Goal: Information Seeking & Learning: Learn about a topic

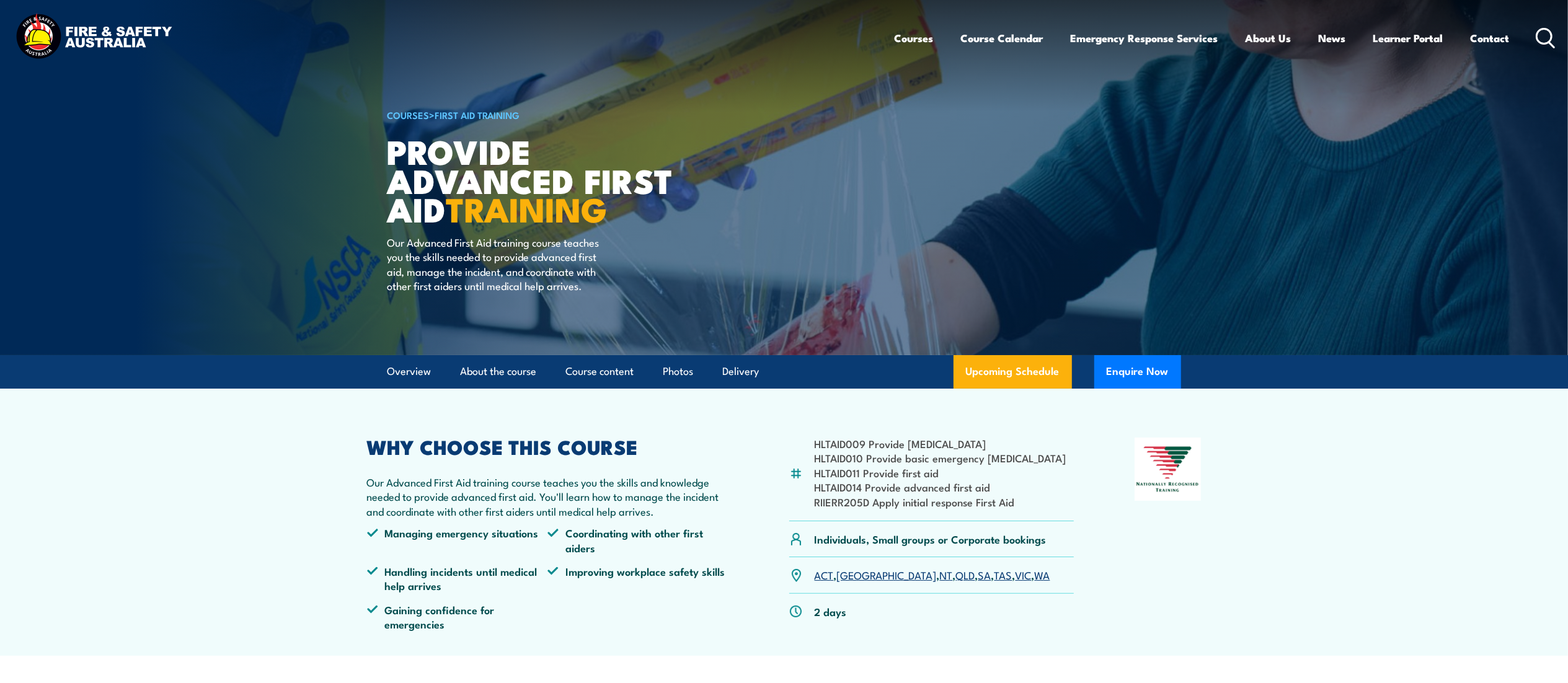
click at [1543, 37] on icon at bounding box center [1545, 38] width 20 height 20
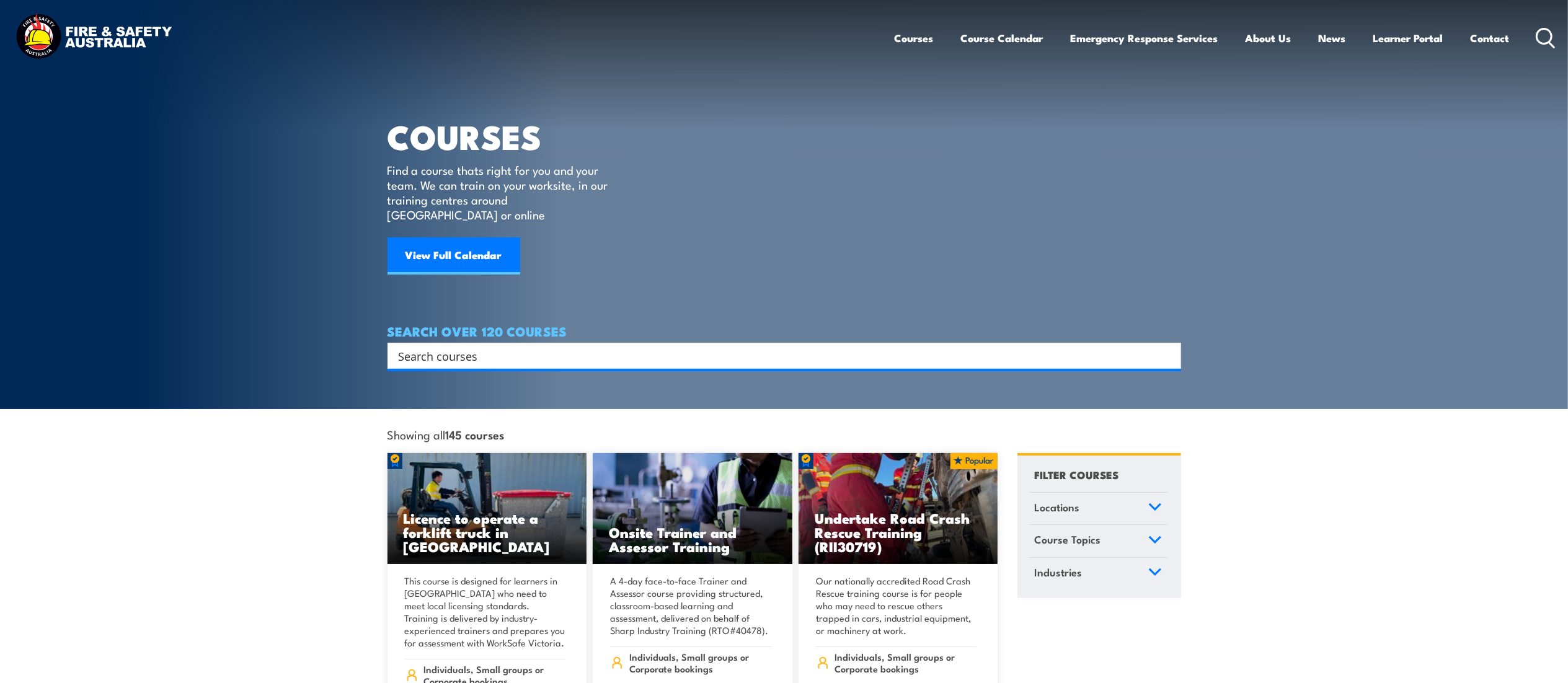
click at [511, 347] on input "Search input" at bounding box center [777, 356] width 756 height 19
type input "EWP"
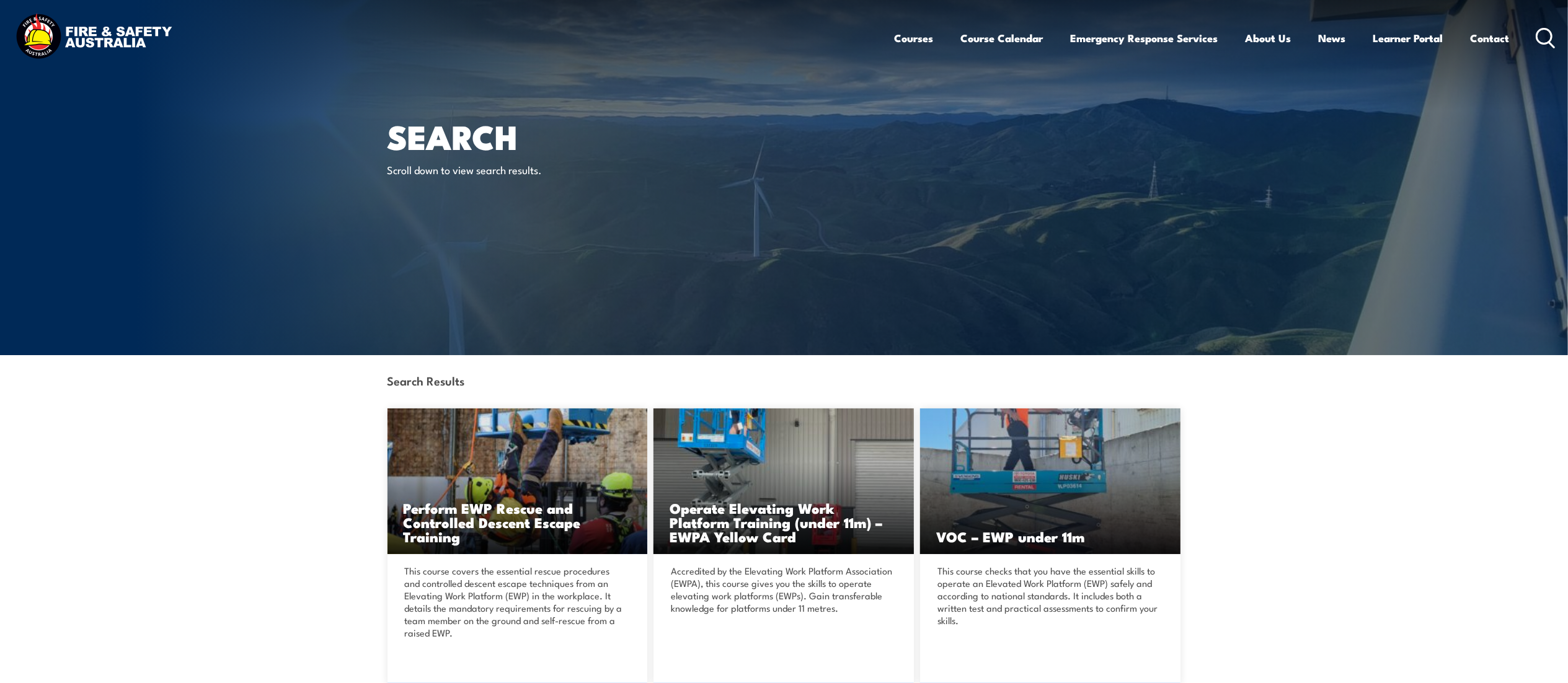
click at [1552, 42] on icon at bounding box center [1545, 38] width 20 height 20
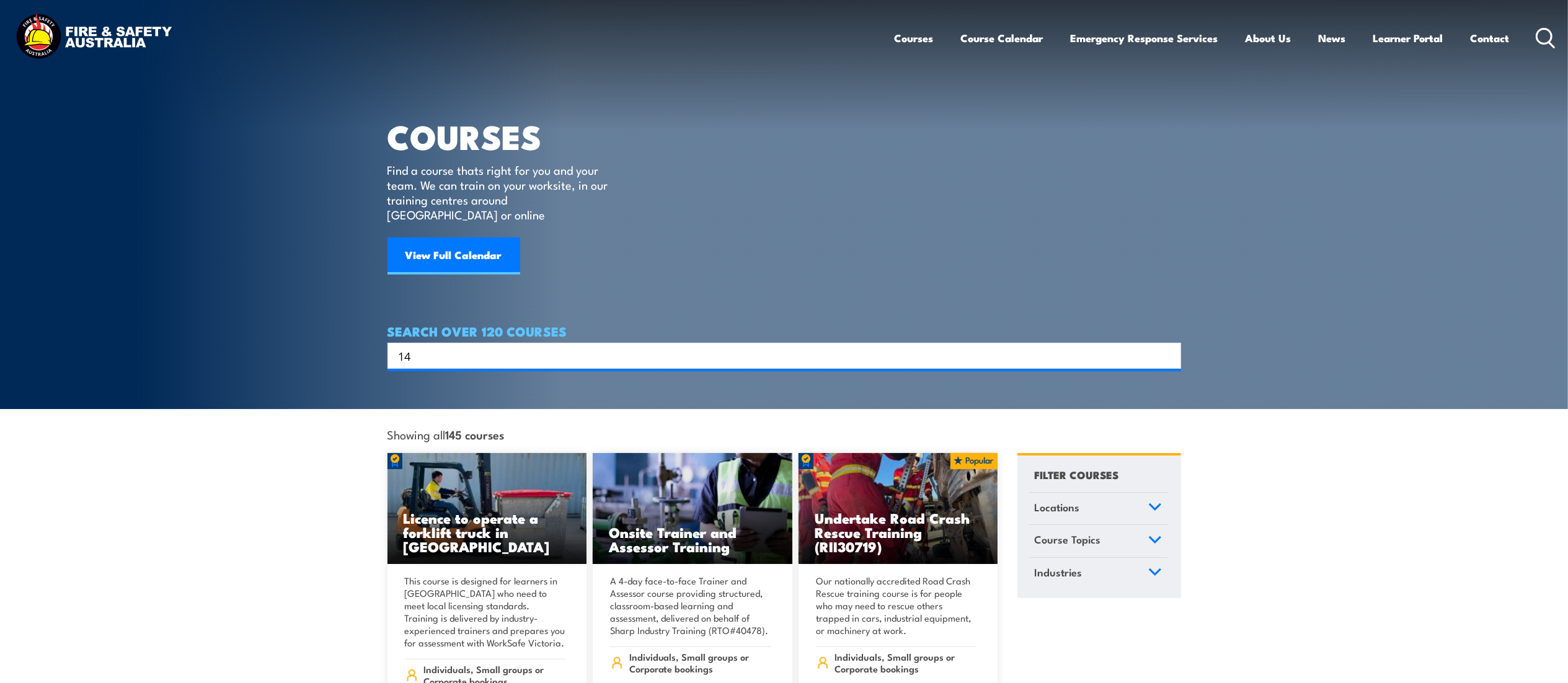
type input "1"
type input "pole top"
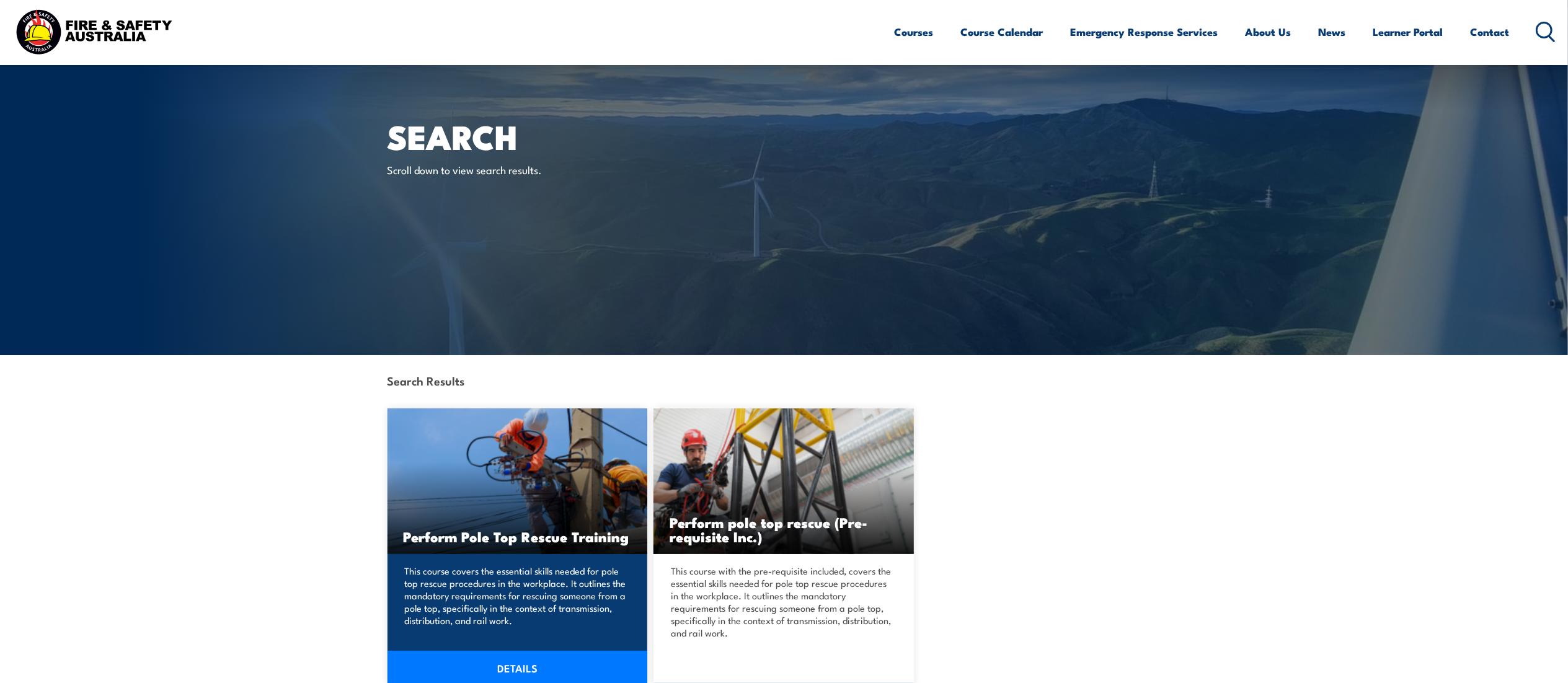
scroll to position [88, 0]
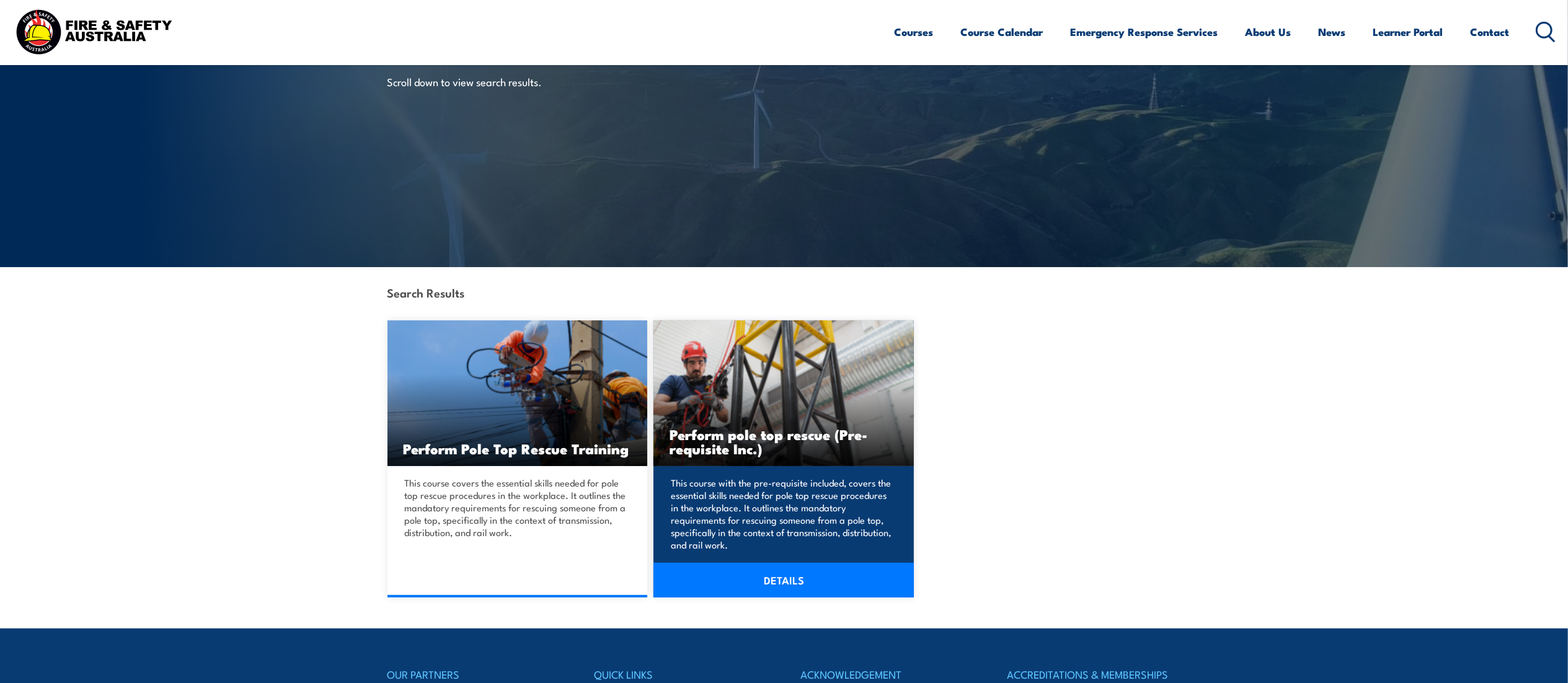
click at [791, 575] on link "DETAILS" at bounding box center [784, 580] width 261 height 34
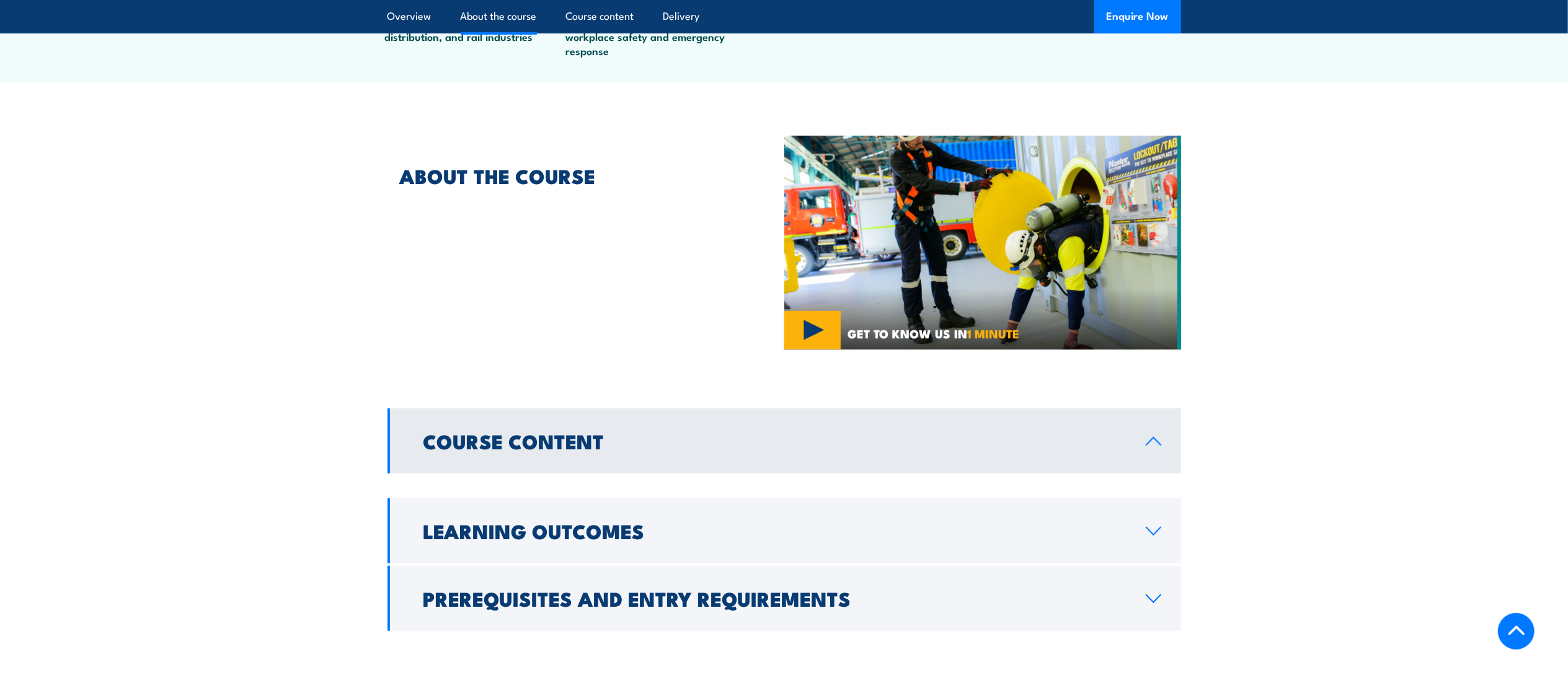
scroll to position [641, 0]
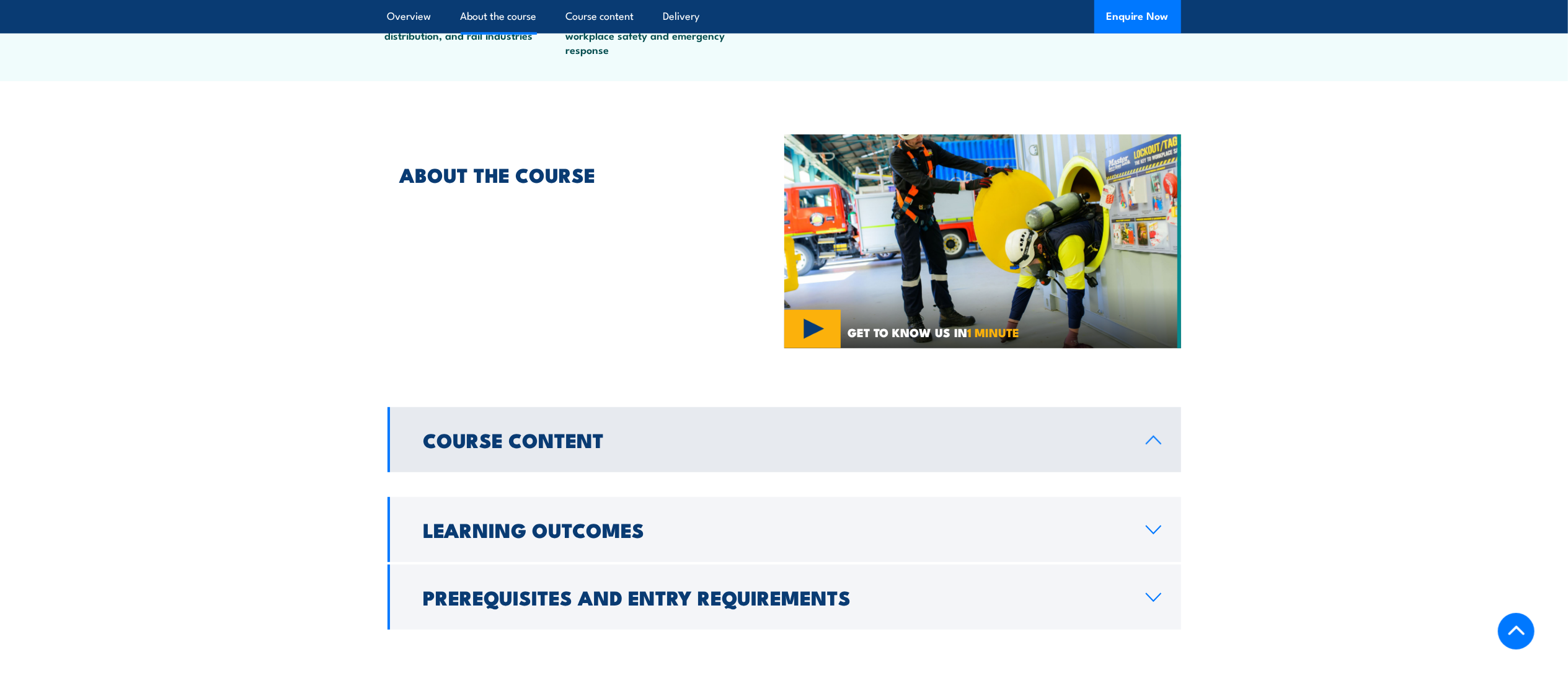
click at [656, 471] on link "Course Content" at bounding box center [784, 439] width 794 height 65
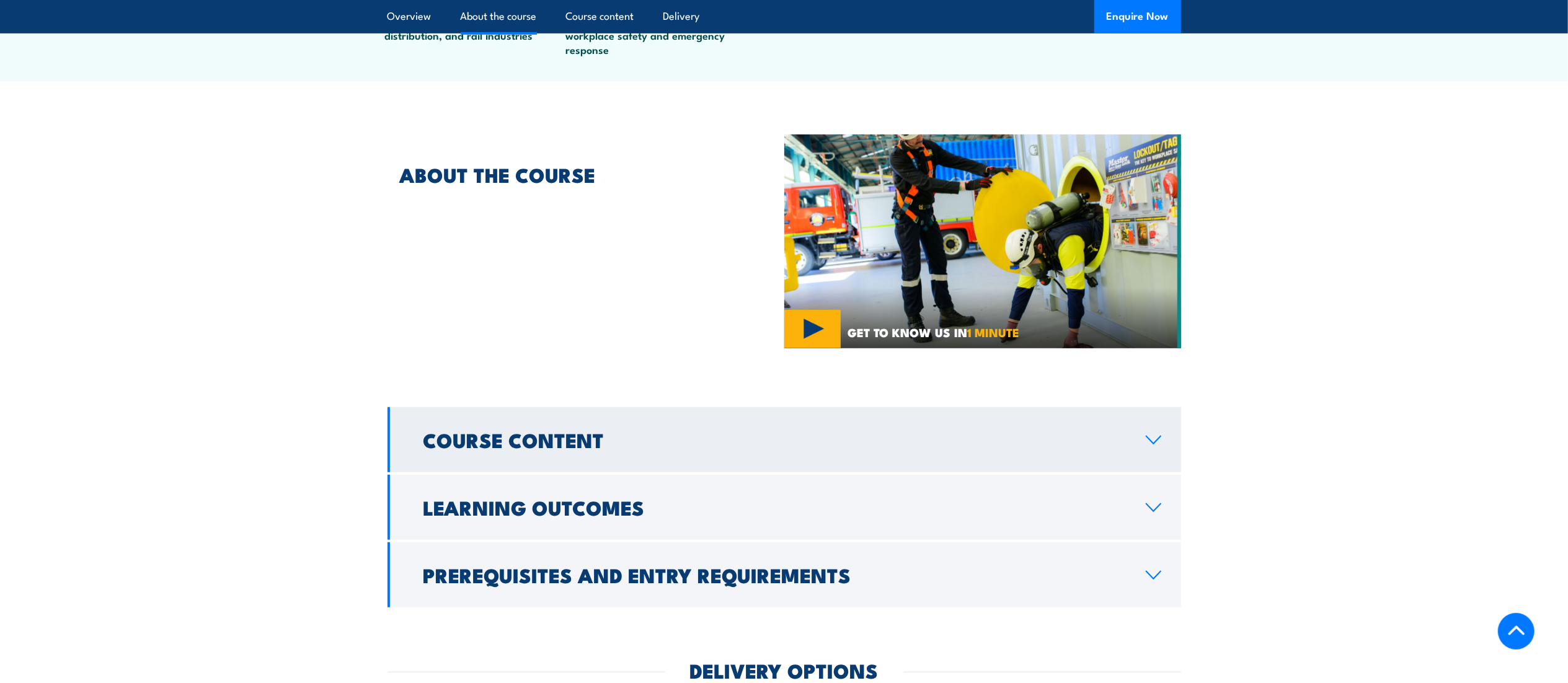
click at [656, 471] on link "Course Content" at bounding box center [784, 439] width 794 height 65
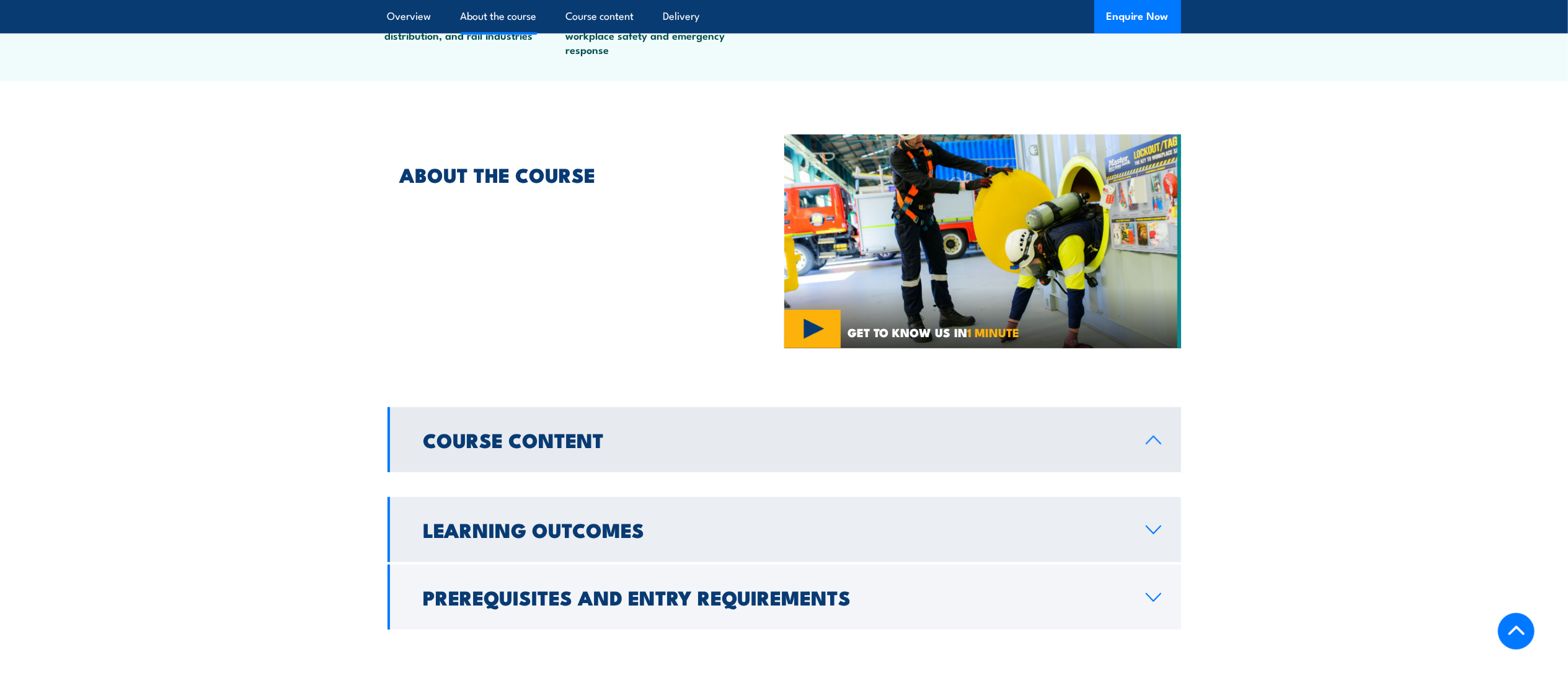
click at [617, 533] on h2 "Learning Outcomes" at bounding box center [775, 529] width 702 height 17
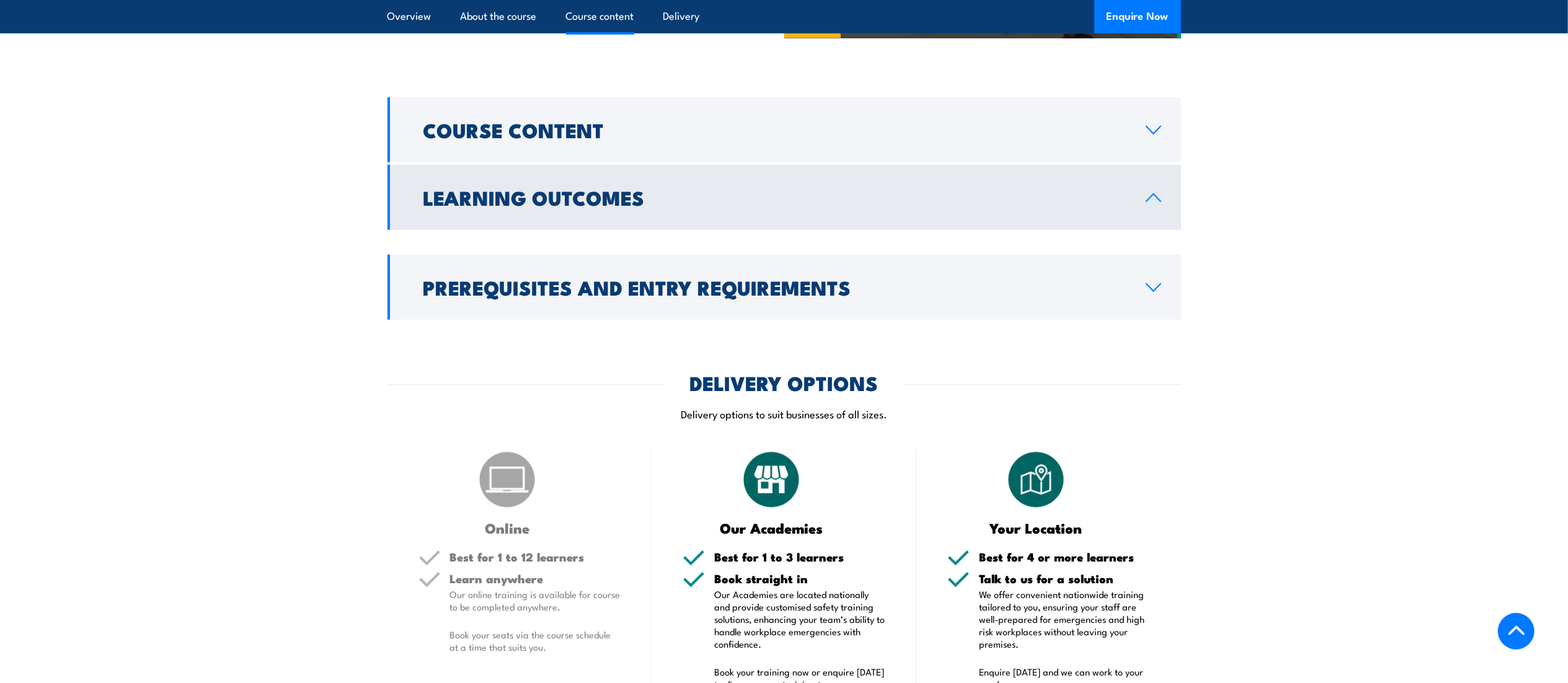
scroll to position [954, 0]
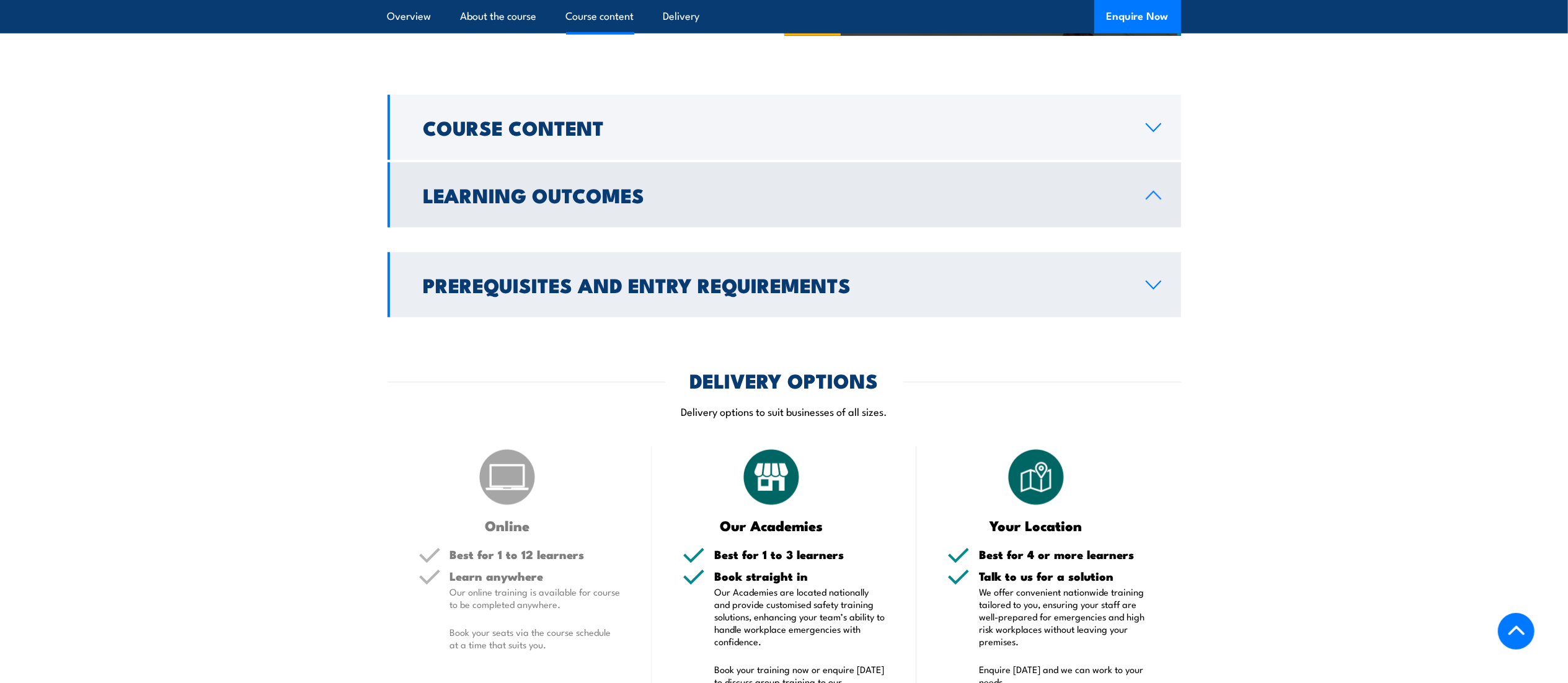
click at [770, 293] on h2 "Prerequisites and Entry Requirements" at bounding box center [775, 284] width 702 height 17
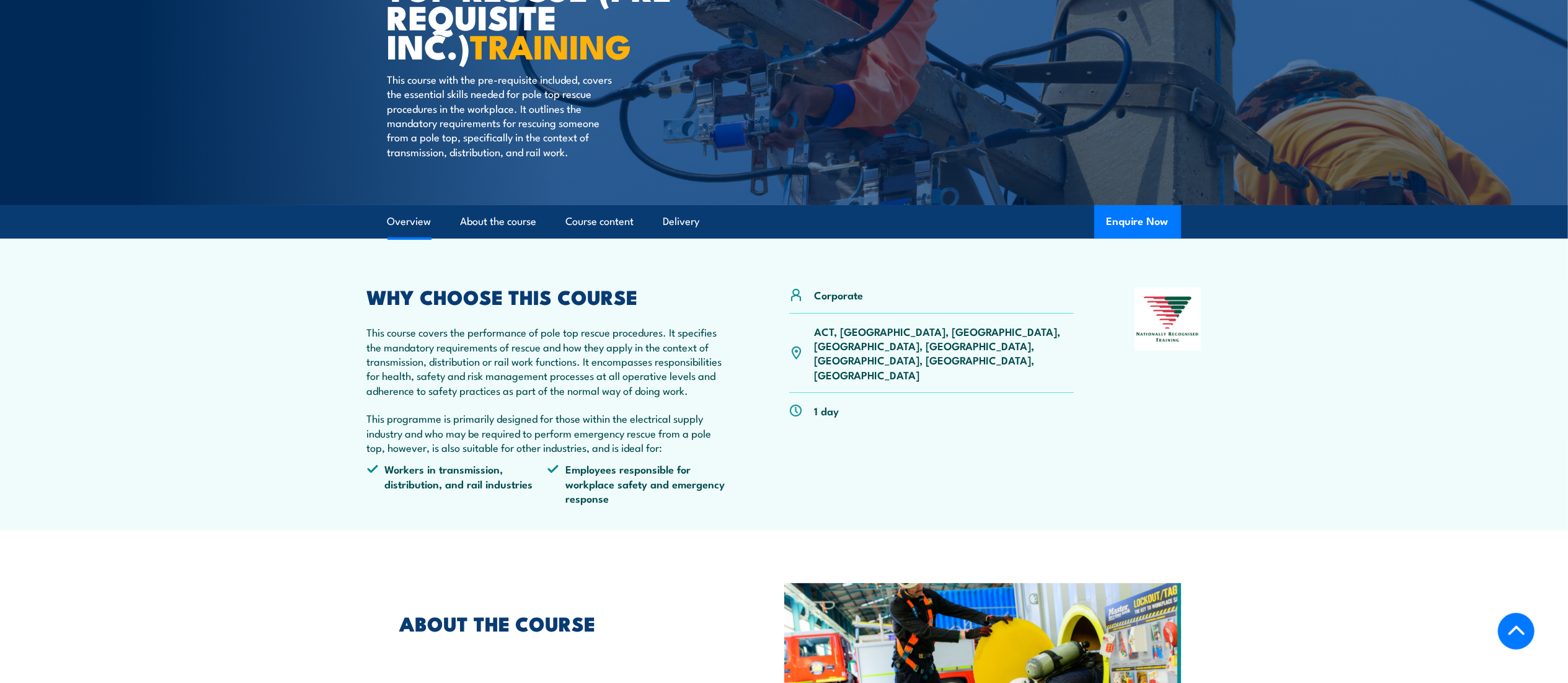
scroll to position [0, 0]
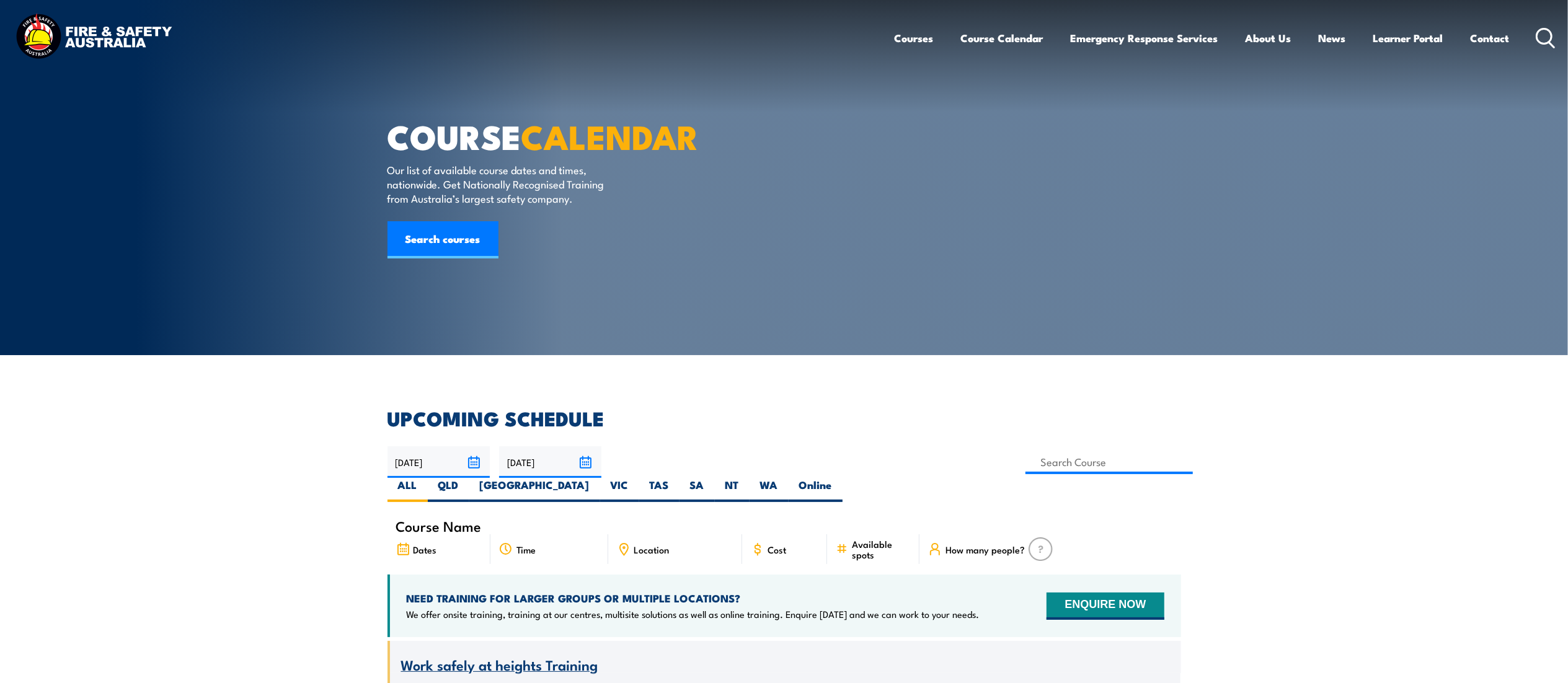
click at [1542, 39] on icon at bounding box center [1545, 38] width 20 height 20
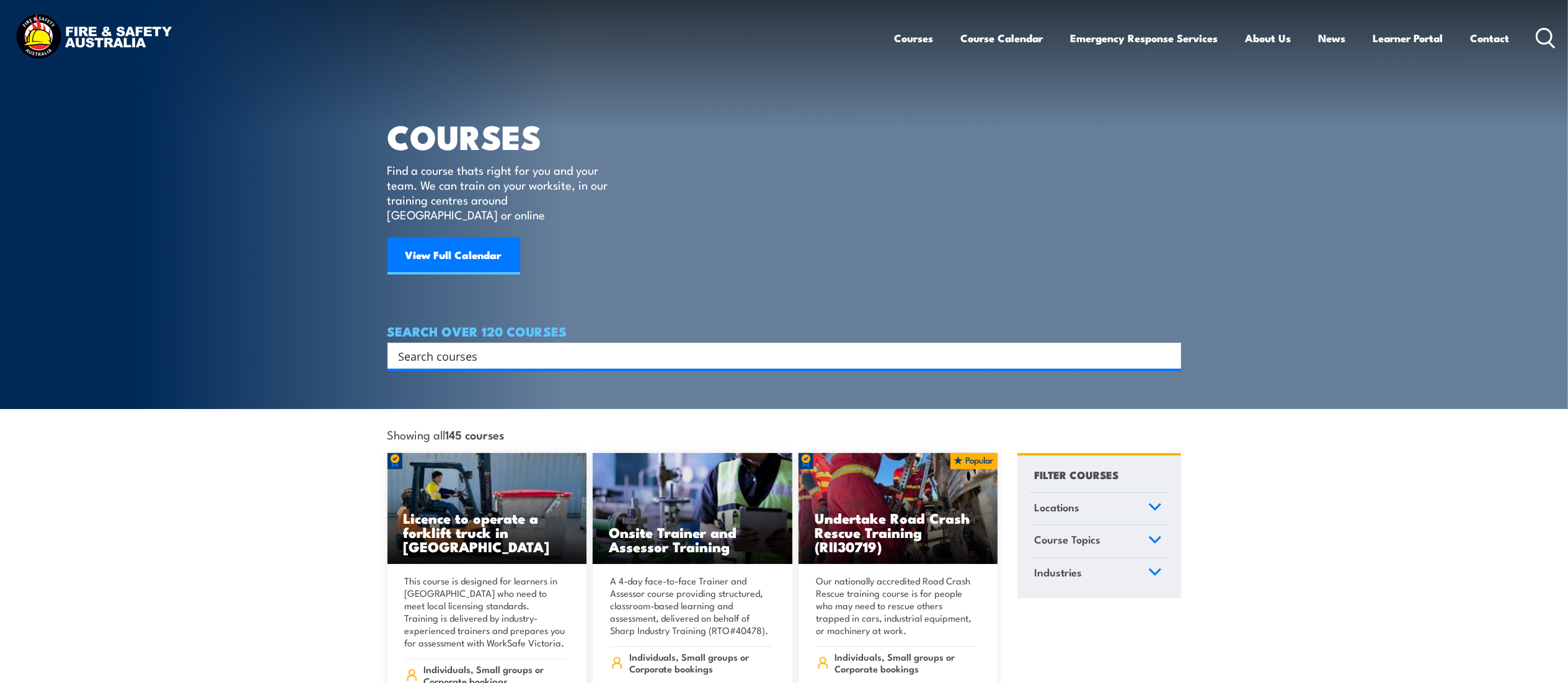
click at [650, 347] on input "Search input" at bounding box center [777, 356] width 756 height 19
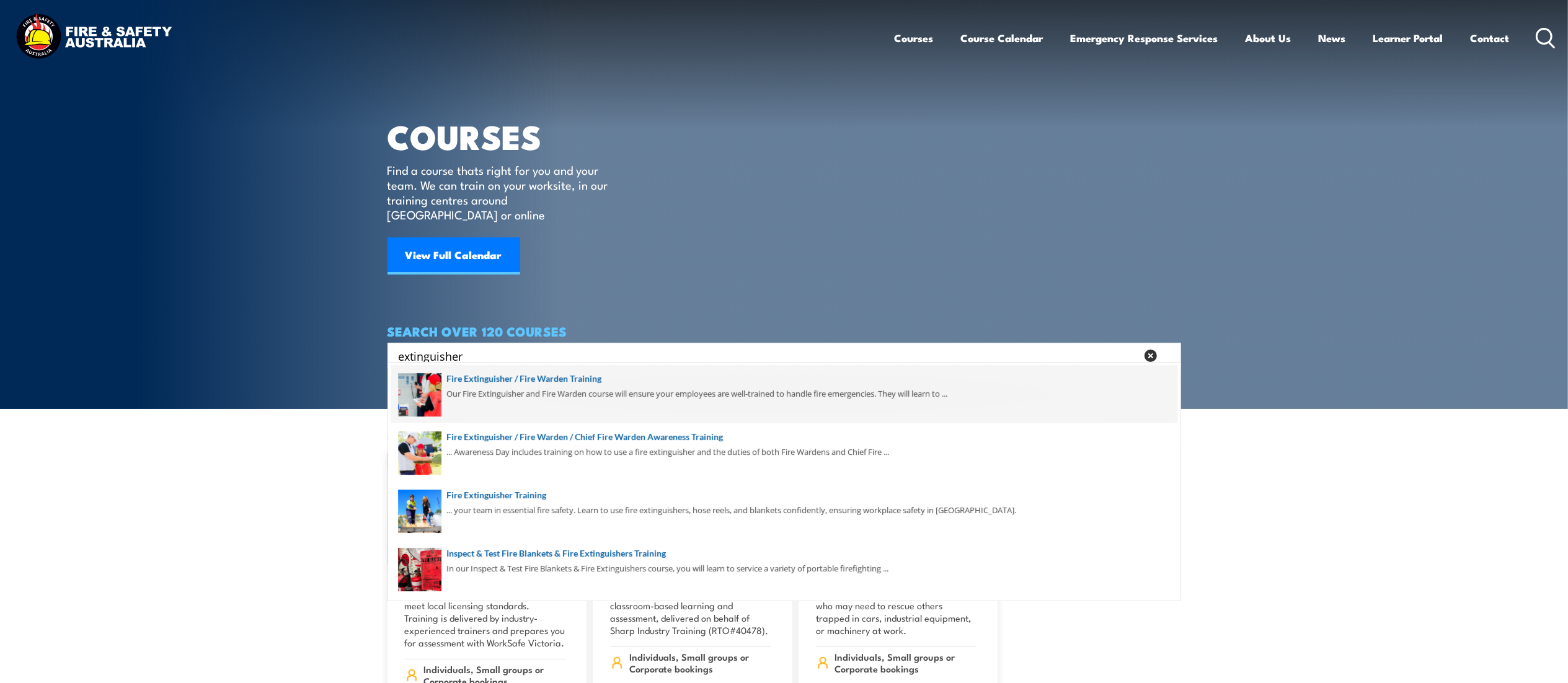
type input "extinguisher"
click at [632, 398] on span at bounding box center [784, 394] width 786 height 59
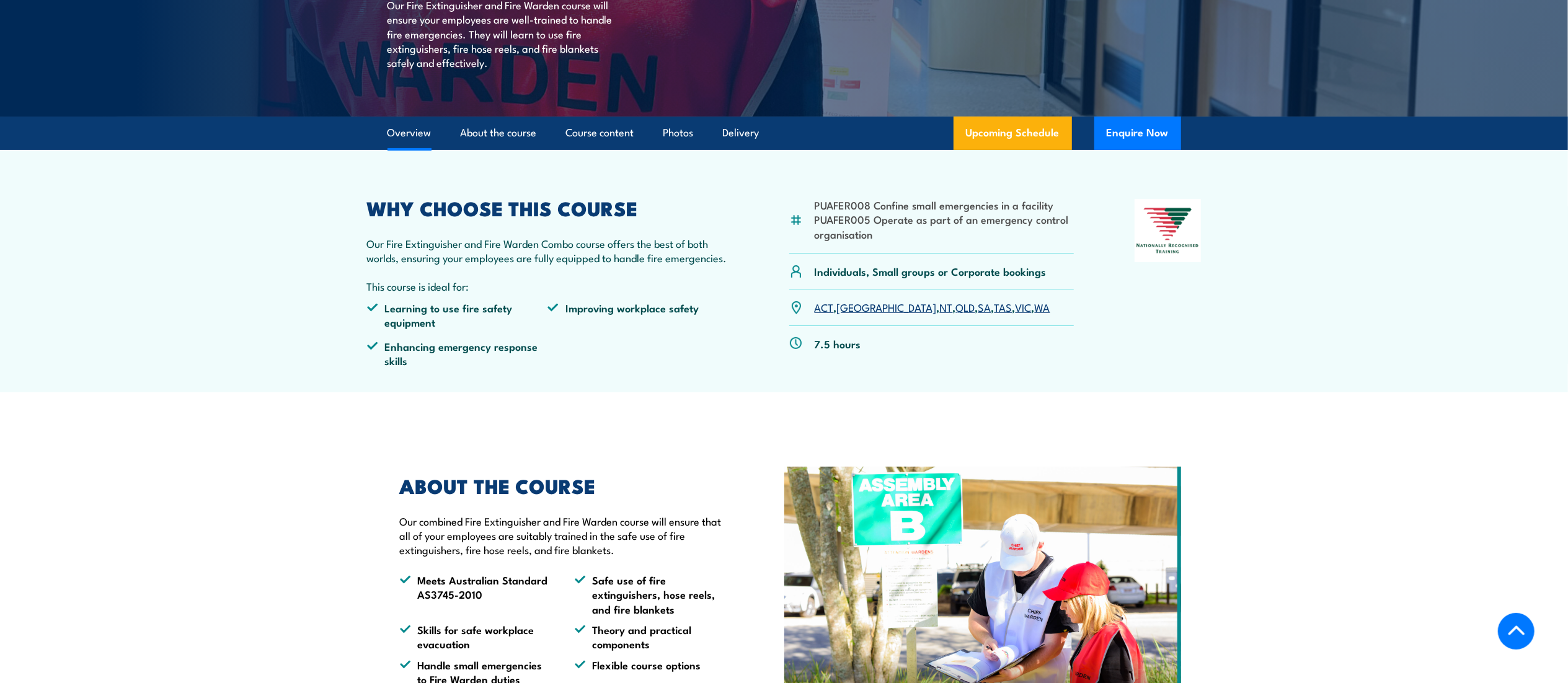
scroll to position [268, 0]
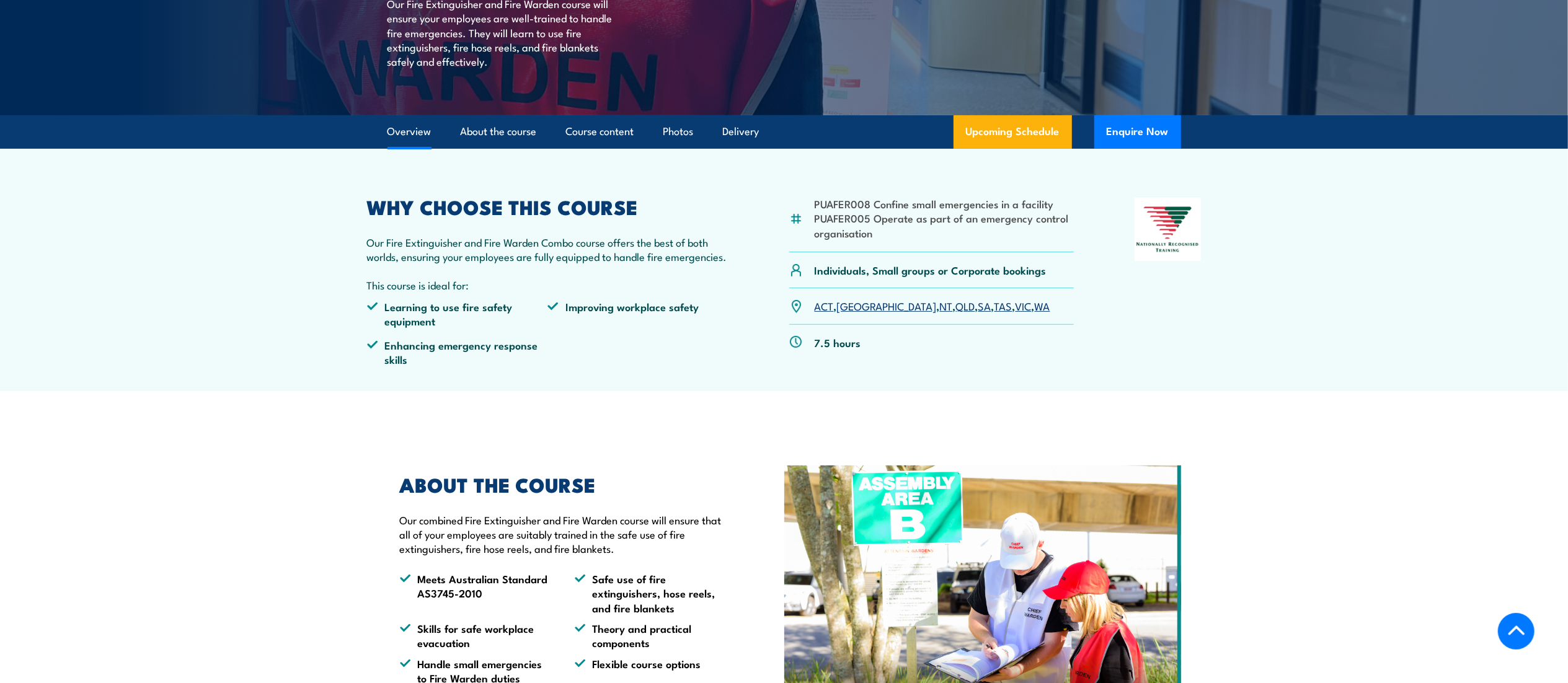
click at [822, 310] on link "ACT" at bounding box center [824, 305] width 20 height 15
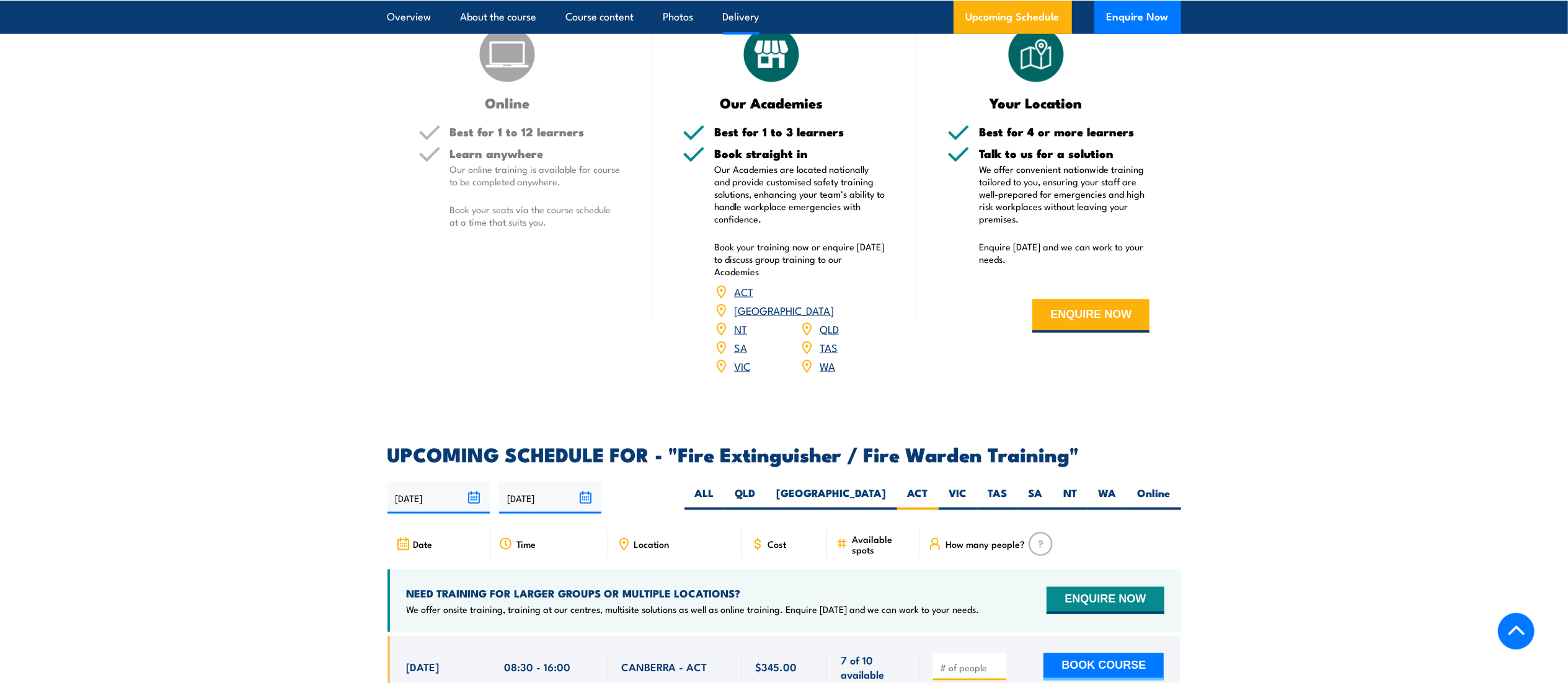
scroll to position [1618, 0]
